Goal: Task Accomplishment & Management: Use online tool/utility

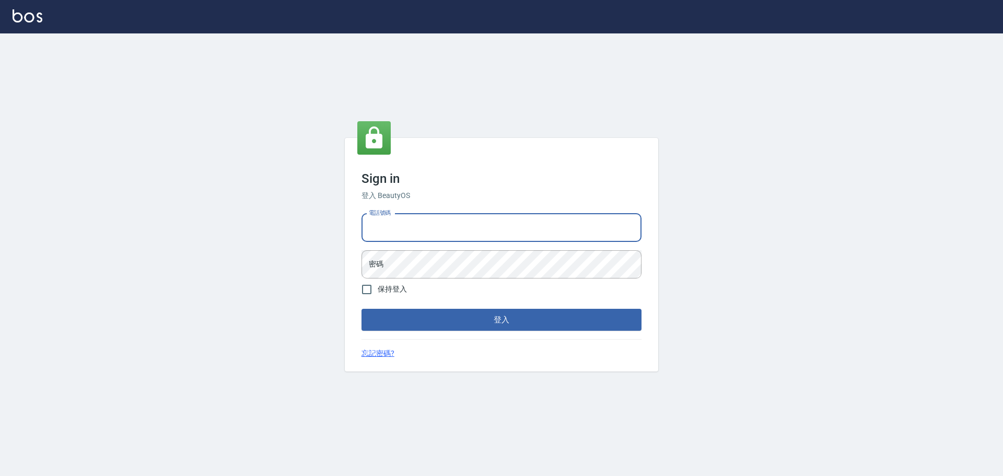
click at [414, 226] on input "電話號碼" at bounding box center [501, 228] width 280 height 28
type input "0981491131"
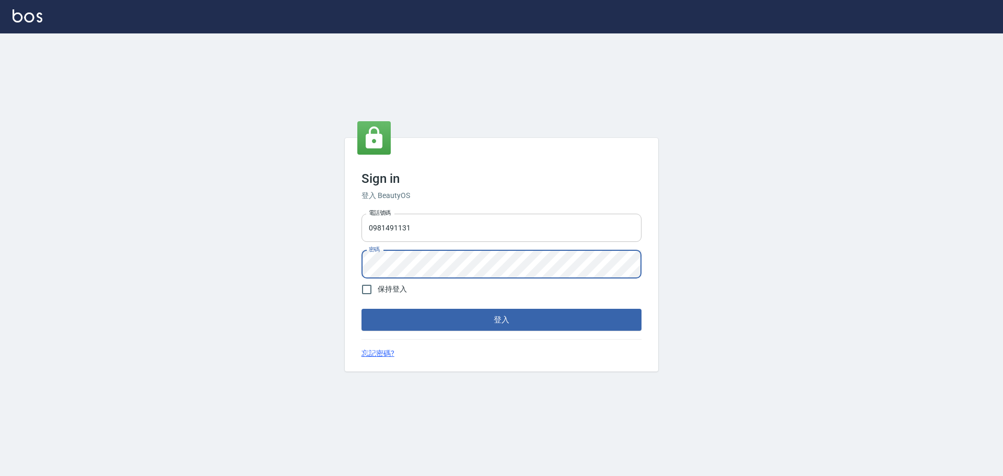
click at [361, 309] on button "登入" at bounding box center [501, 320] width 280 height 22
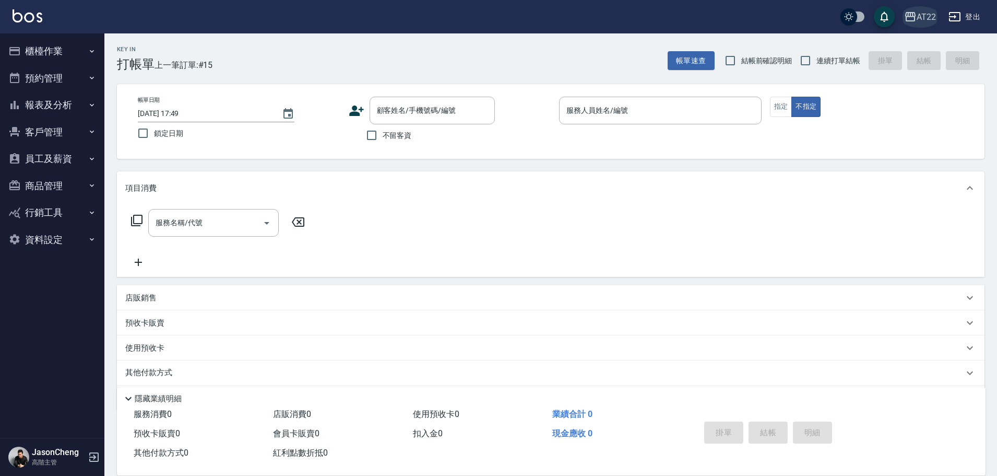
click at [918, 16] on div "AT22" at bounding box center [926, 16] width 19 height 13
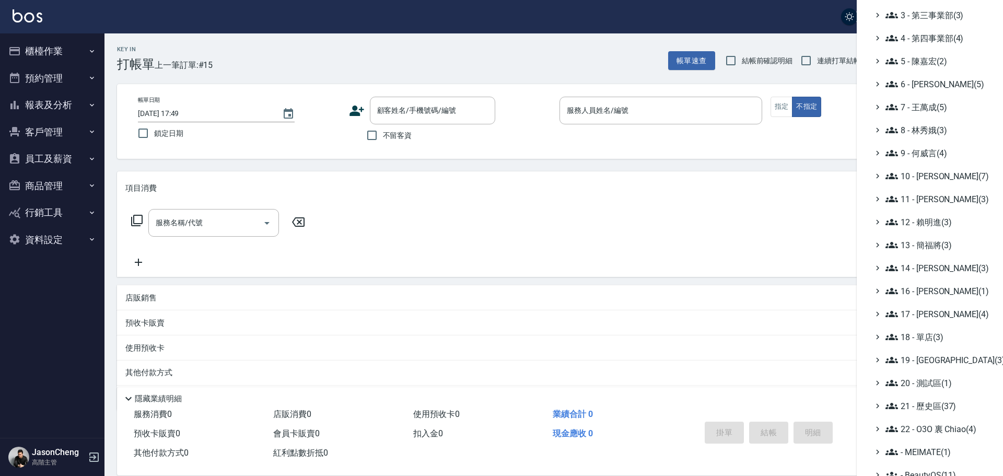
scroll to position [122, 0]
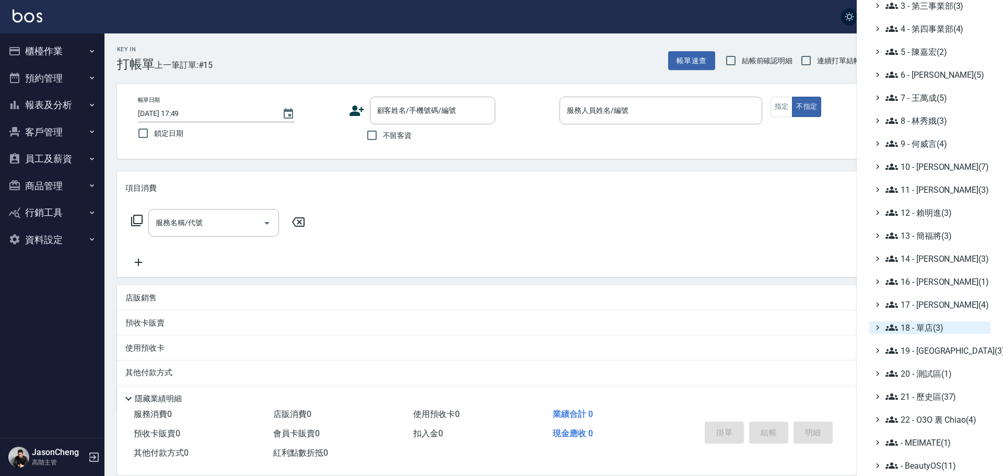
click at [934, 327] on span "18 - 單店(3)" at bounding box center [935, 327] width 101 height 13
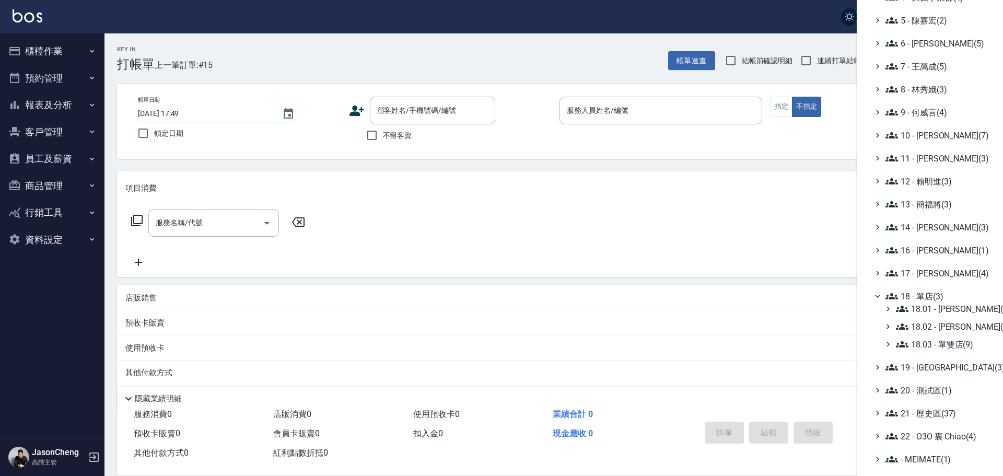
scroll to position [170, 0]
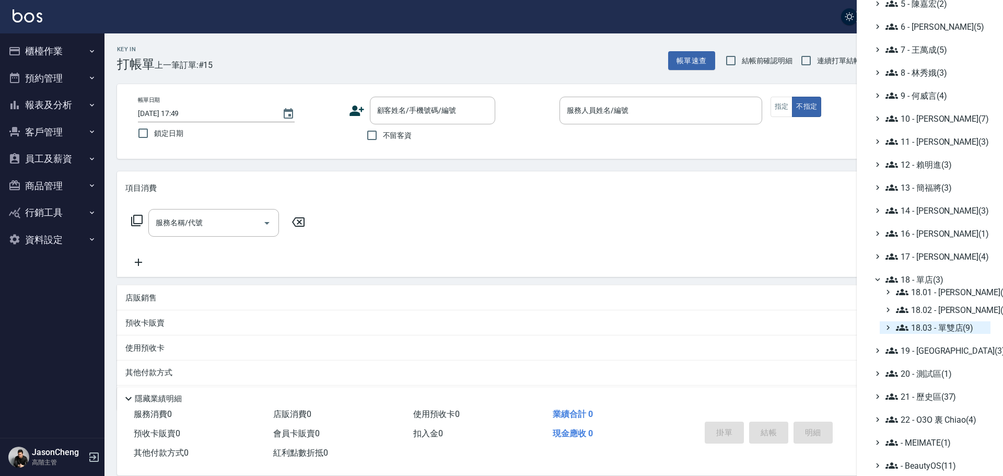
click at [962, 325] on span "18.03 - 單雙店(9)" at bounding box center [941, 327] width 90 height 13
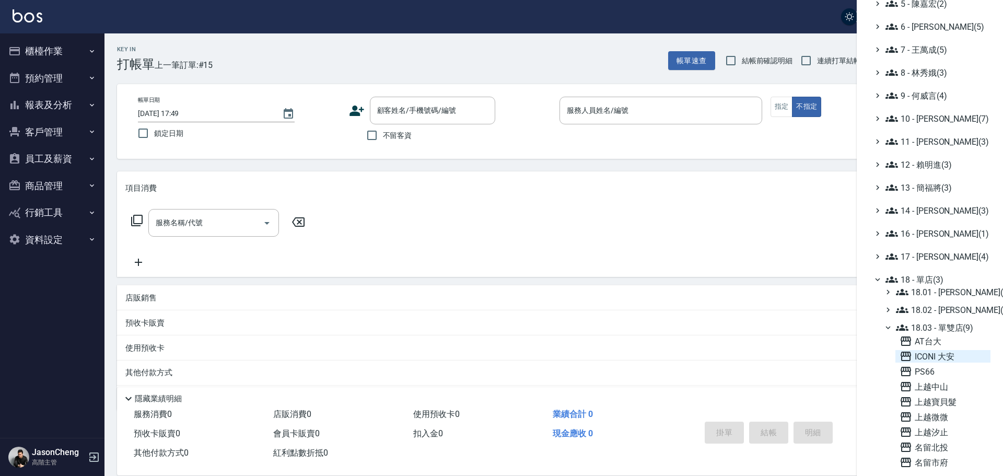
click at [946, 350] on span "ICONI 大安" at bounding box center [942, 356] width 87 height 13
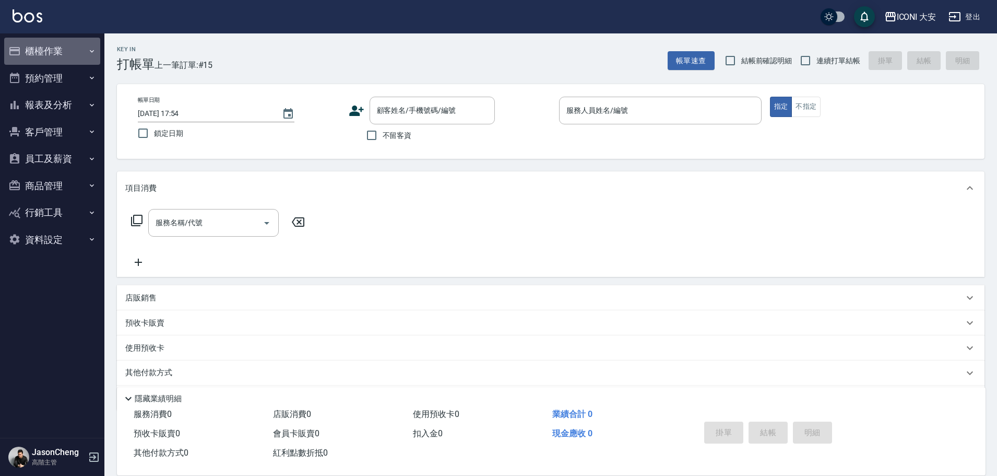
click at [53, 51] on button "櫃檯作業" at bounding box center [52, 51] width 96 height 27
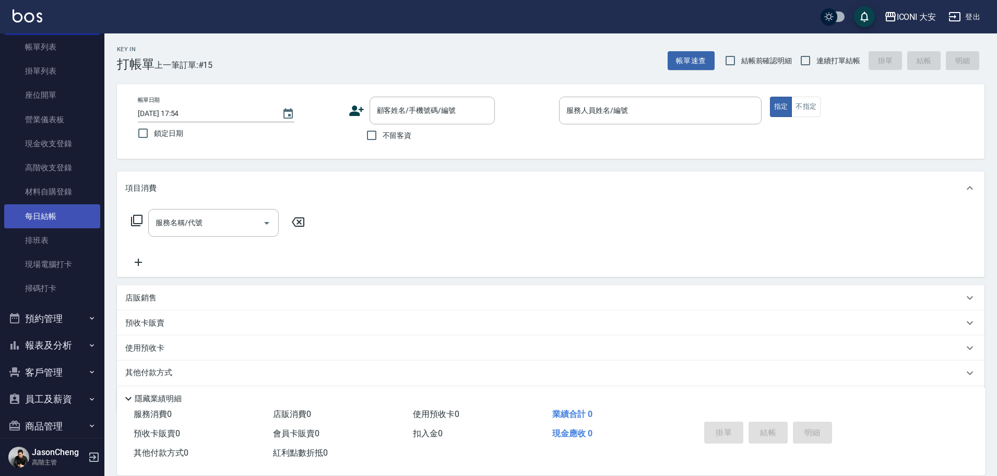
scroll to position [126, 0]
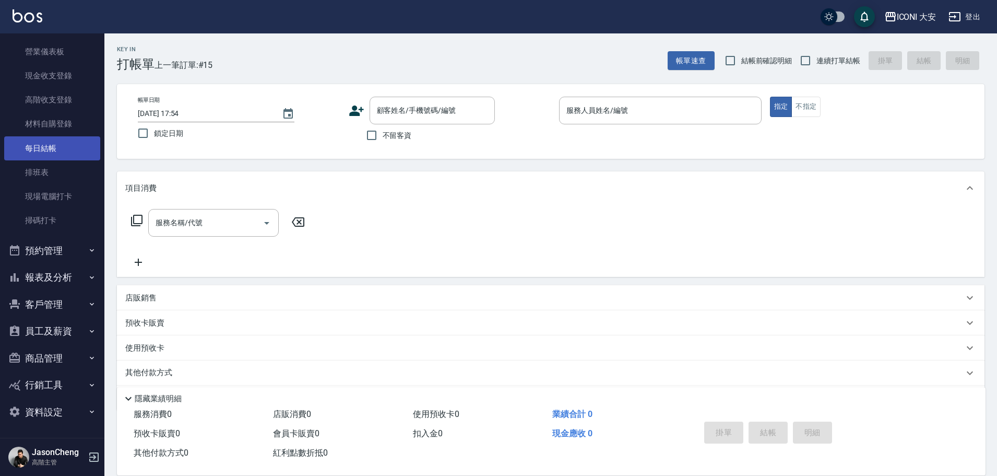
click at [51, 146] on link "每日結帳" at bounding box center [52, 148] width 96 height 24
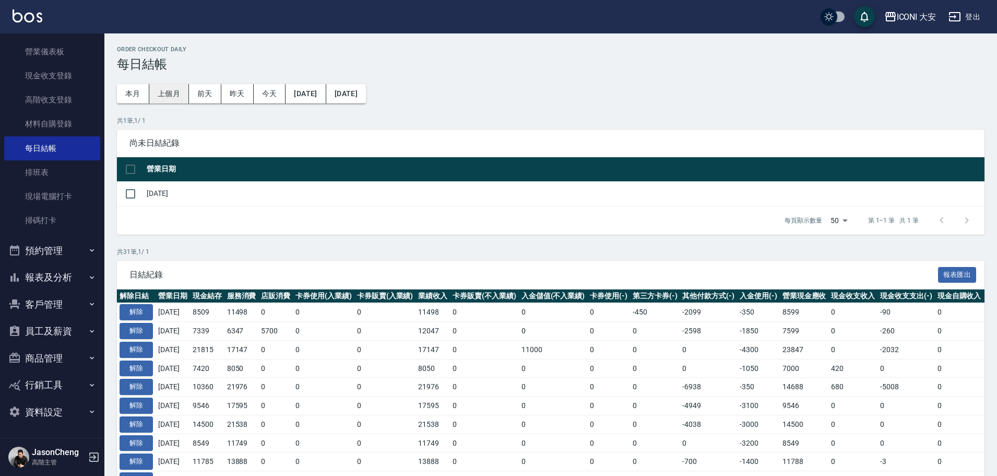
click at [180, 91] on button "上個月" at bounding box center [169, 93] width 40 height 19
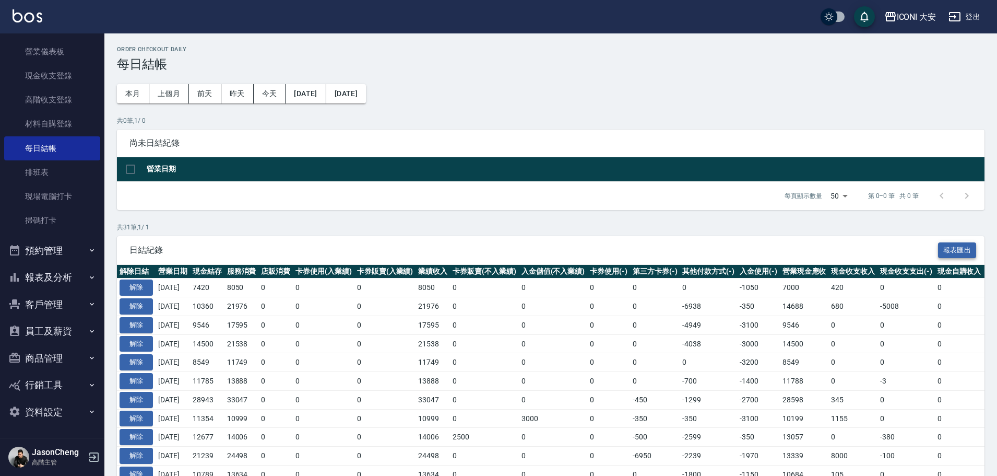
click at [939, 248] on button "報表匯出" at bounding box center [957, 250] width 39 height 16
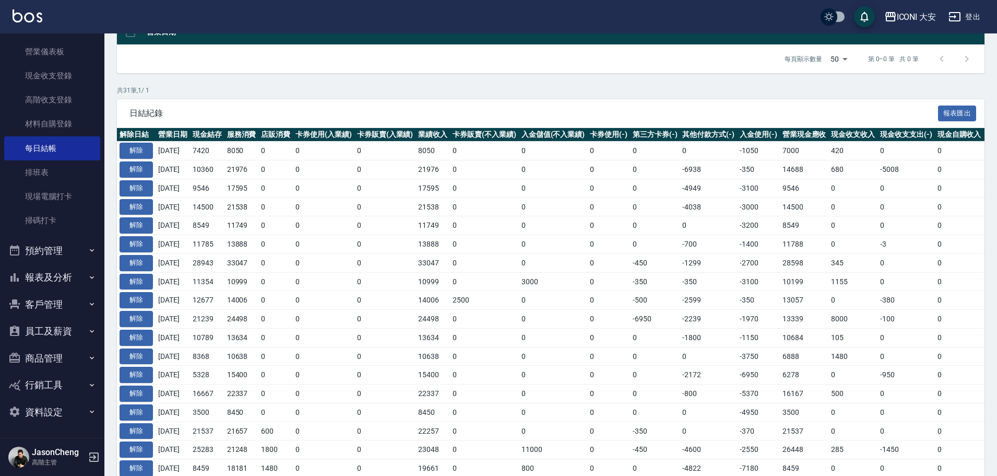
scroll to position [157, 0]
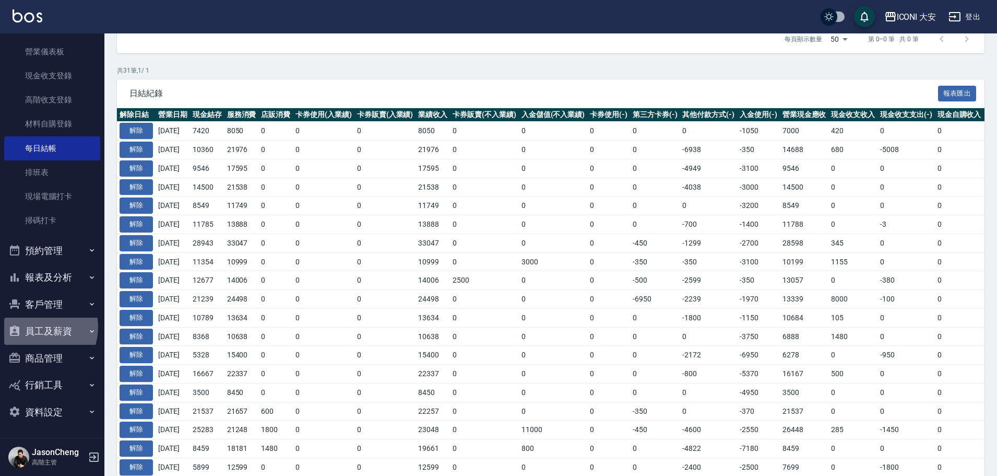
click at [34, 327] on button "員工及薪資" at bounding box center [52, 330] width 96 height 27
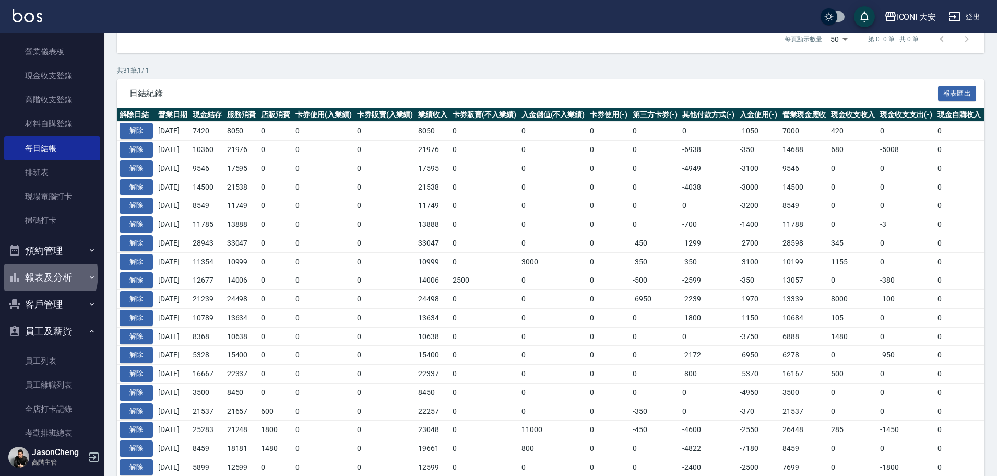
click at [40, 275] on button "報表及分析" at bounding box center [52, 277] width 96 height 27
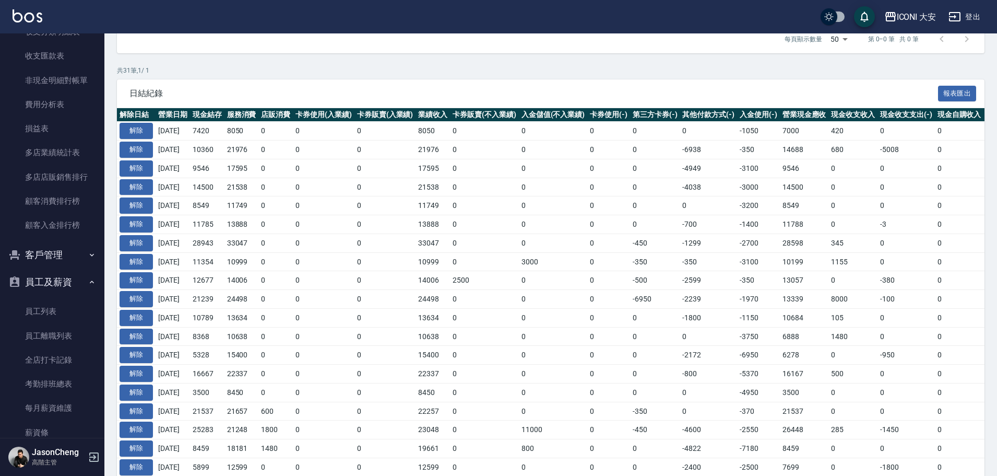
scroll to position [1222, 0]
click at [55, 101] on link "費用分析表" at bounding box center [52, 104] width 96 height 24
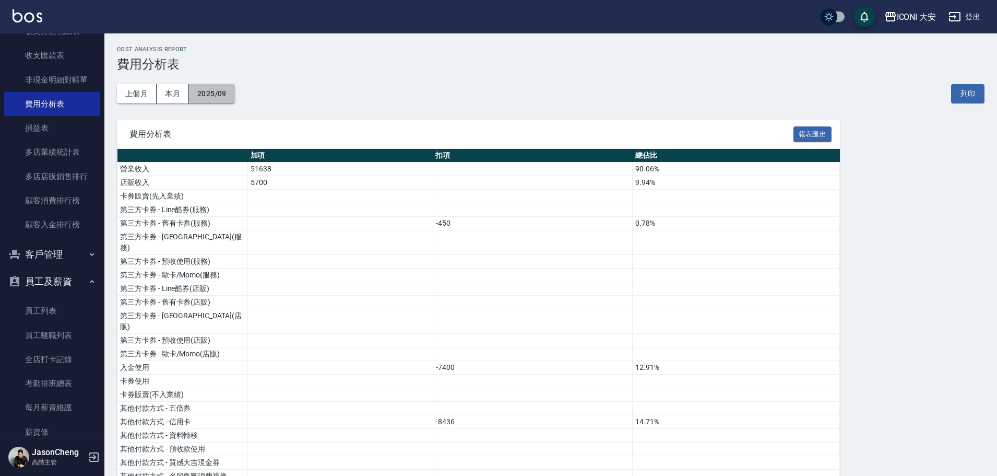
click at [217, 97] on button "2025/09" at bounding box center [212, 93] width 46 height 19
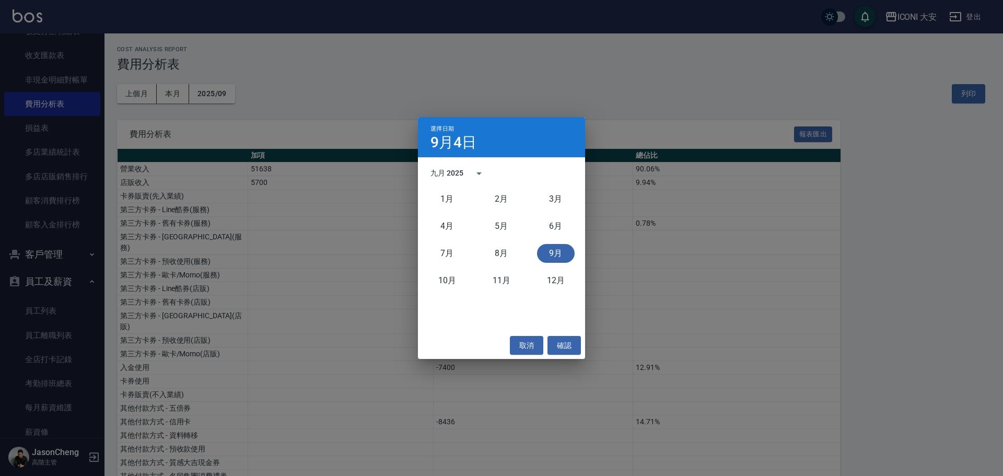
click at [181, 92] on div "選擇日期 9月4日 九月 2025 1月 2月 3月 4月 5月 6月 7月 8月 9月 10月 11月 12月 取消 確認" at bounding box center [501, 238] width 1003 height 476
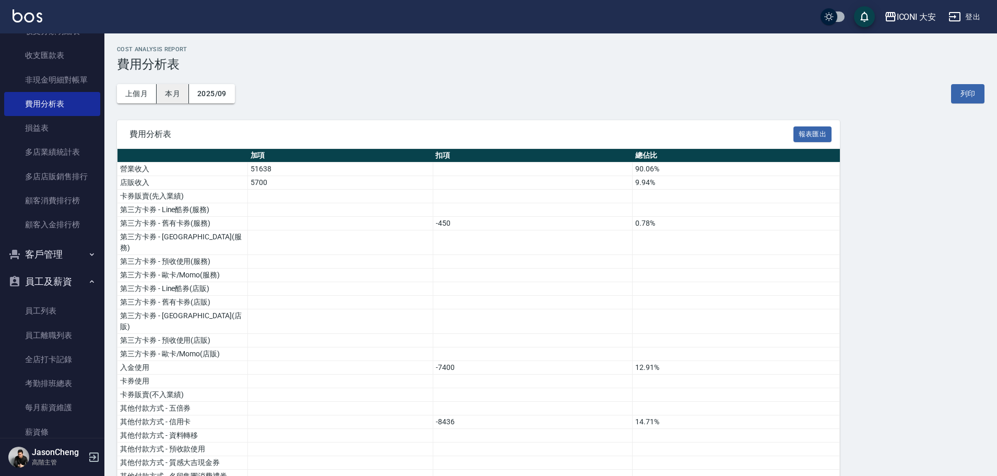
click at [165, 89] on button "本月" at bounding box center [173, 93] width 32 height 19
click at [828, 132] on button "報表匯出" at bounding box center [813, 134] width 39 height 16
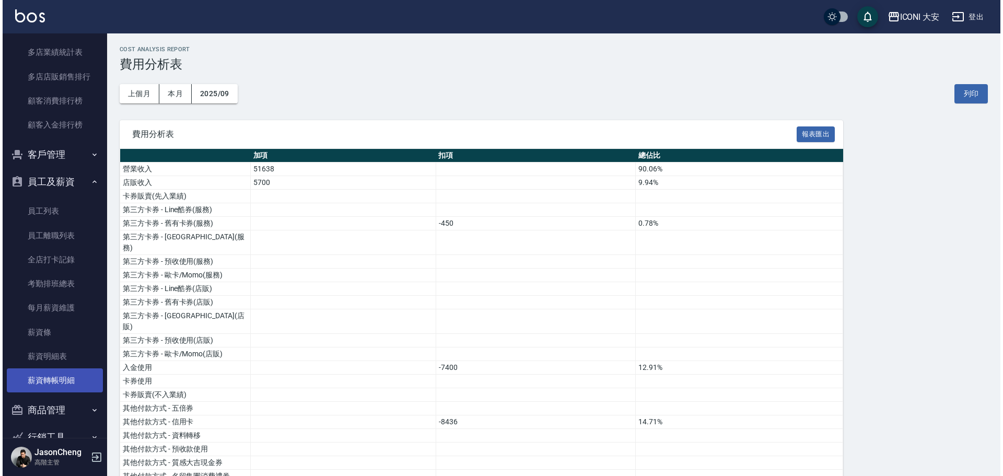
scroll to position [1327, 0]
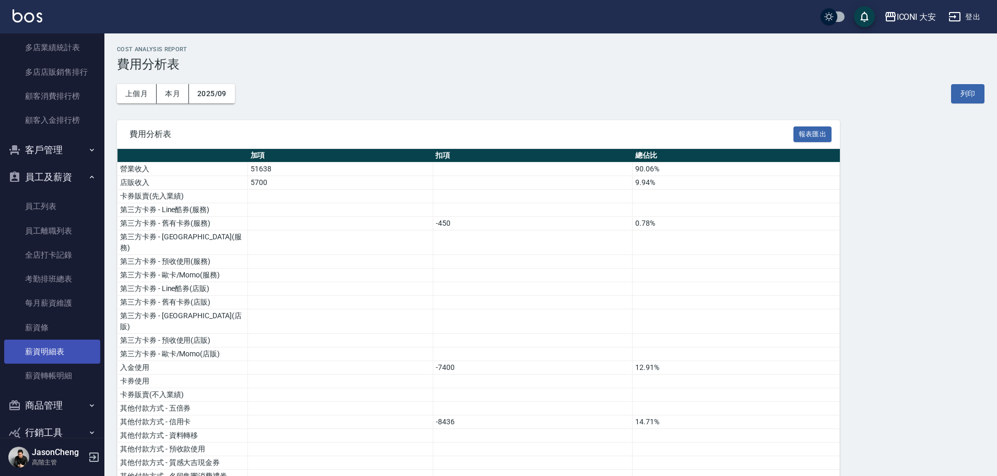
click at [65, 354] on link "薪資明細表" at bounding box center [52, 351] width 96 height 24
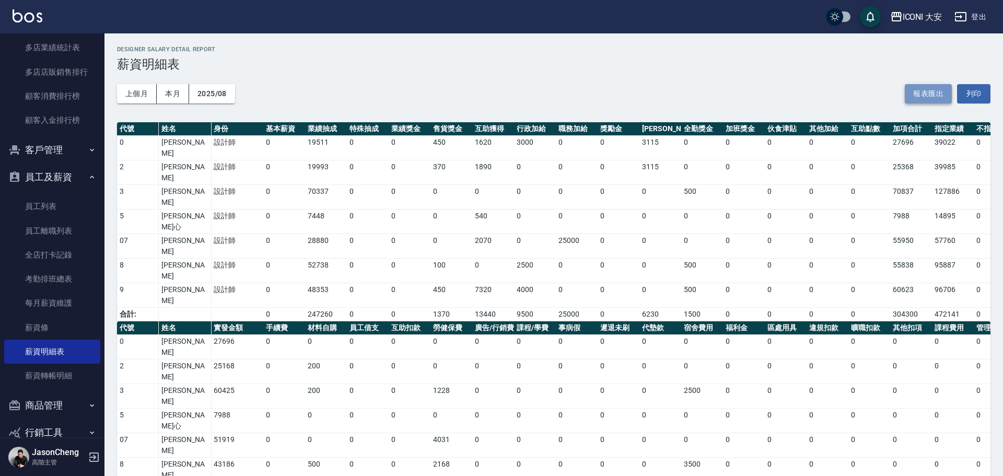
click at [930, 95] on button "報表匯出" at bounding box center [927, 93] width 47 height 19
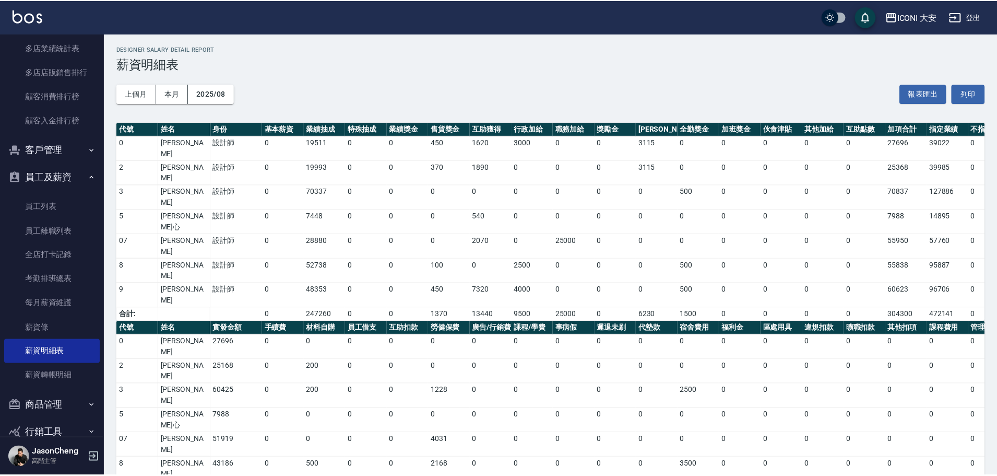
scroll to position [1014, 0]
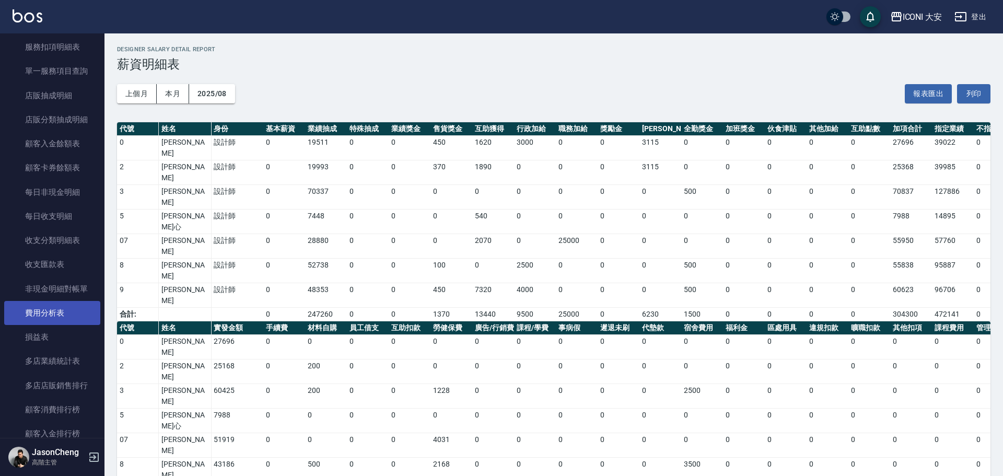
click at [41, 316] on link "費用分析表" at bounding box center [52, 313] width 96 height 24
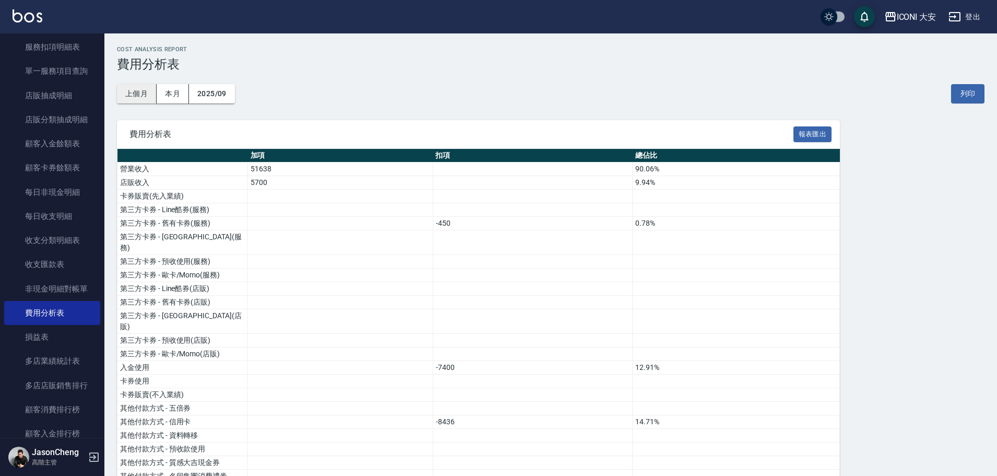
click at [139, 94] on button "上個月" at bounding box center [137, 93] width 40 height 19
click at [975, 96] on button "列印" at bounding box center [967, 93] width 33 height 19
click at [819, 133] on button "報表匯出" at bounding box center [813, 134] width 39 height 16
